Goal: Find specific page/section: Find specific page/section

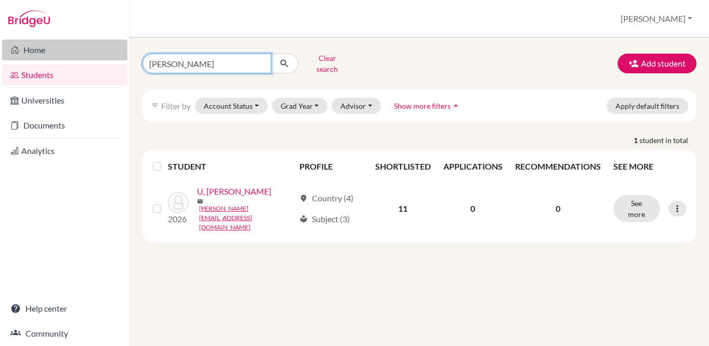
drag, startPoint x: 219, startPoint y: 62, endPoint x: 127, endPoint y: 45, distance: 93.6
click at [127, 45] on div "Home Students Universities Documents Analytics Help center Community Students o…" at bounding box center [354, 173] width 709 height 346
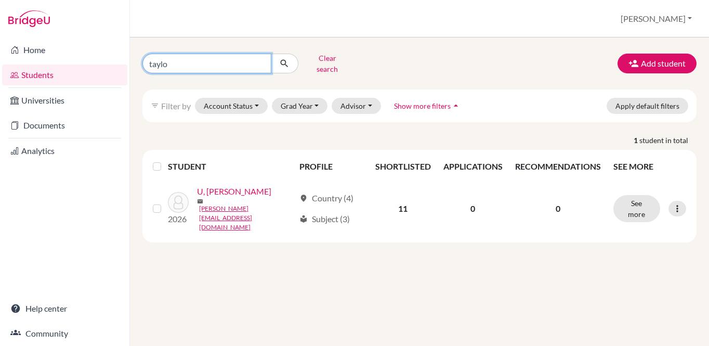
type input "[PERSON_NAME]"
click button "submit" at bounding box center [285, 64] width 28 height 20
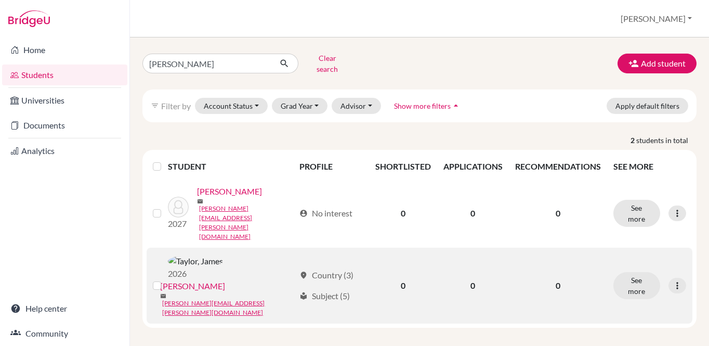
click at [224, 280] on link "[PERSON_NAME]" at bounding box center [192, 286] width 65 height 12
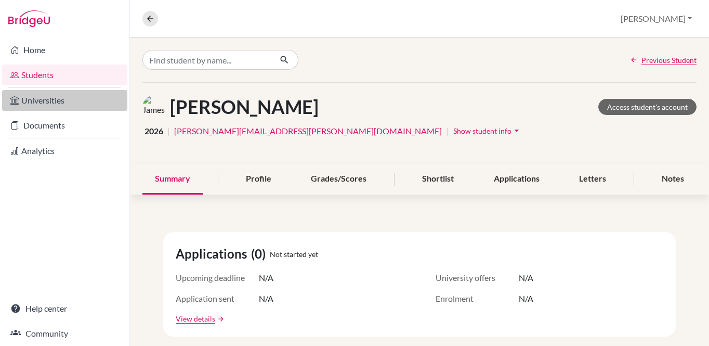
click at [54, 97] on link "Universities" at bounding box center [64, 100] width 125 height 21
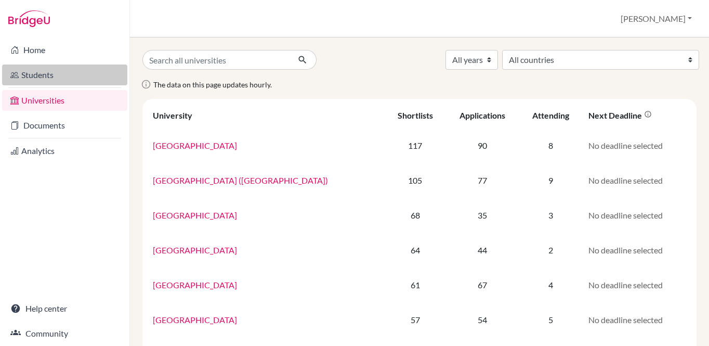
click at [75, 75] on link "Students" at bounding box center [64, 74] width 125 height 21
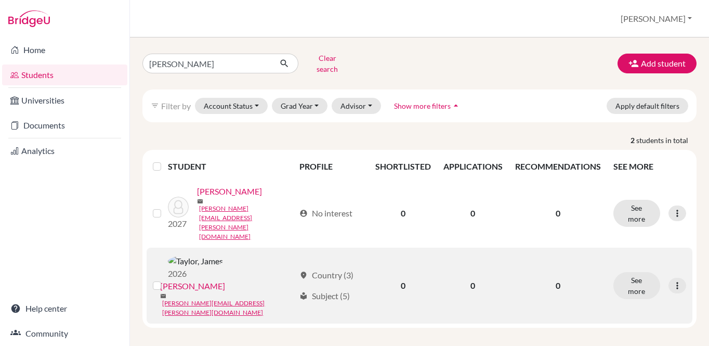
click at [212, 280] on link "[PERSON_NAME]" at bounding box center [192, 286] width 65 height 12
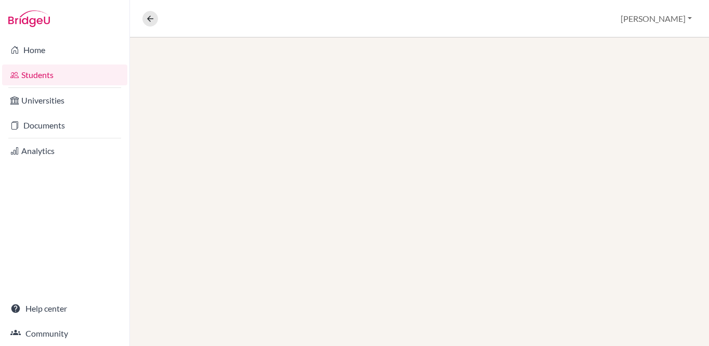
click at [633, 236] on div at bounding box center [419, 191] width 579 height 308
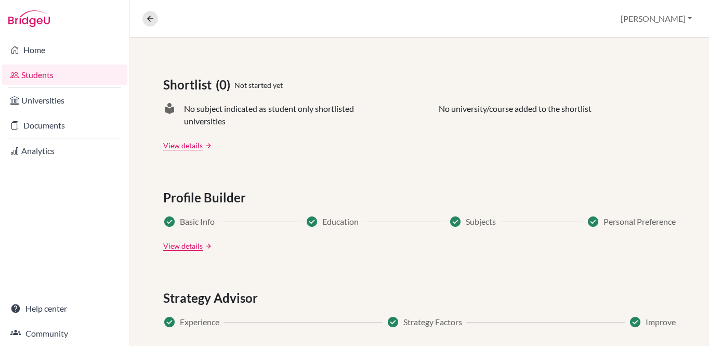
scroll to position [568, 0]
